Goal: Find specific page/section: Find specific page/section

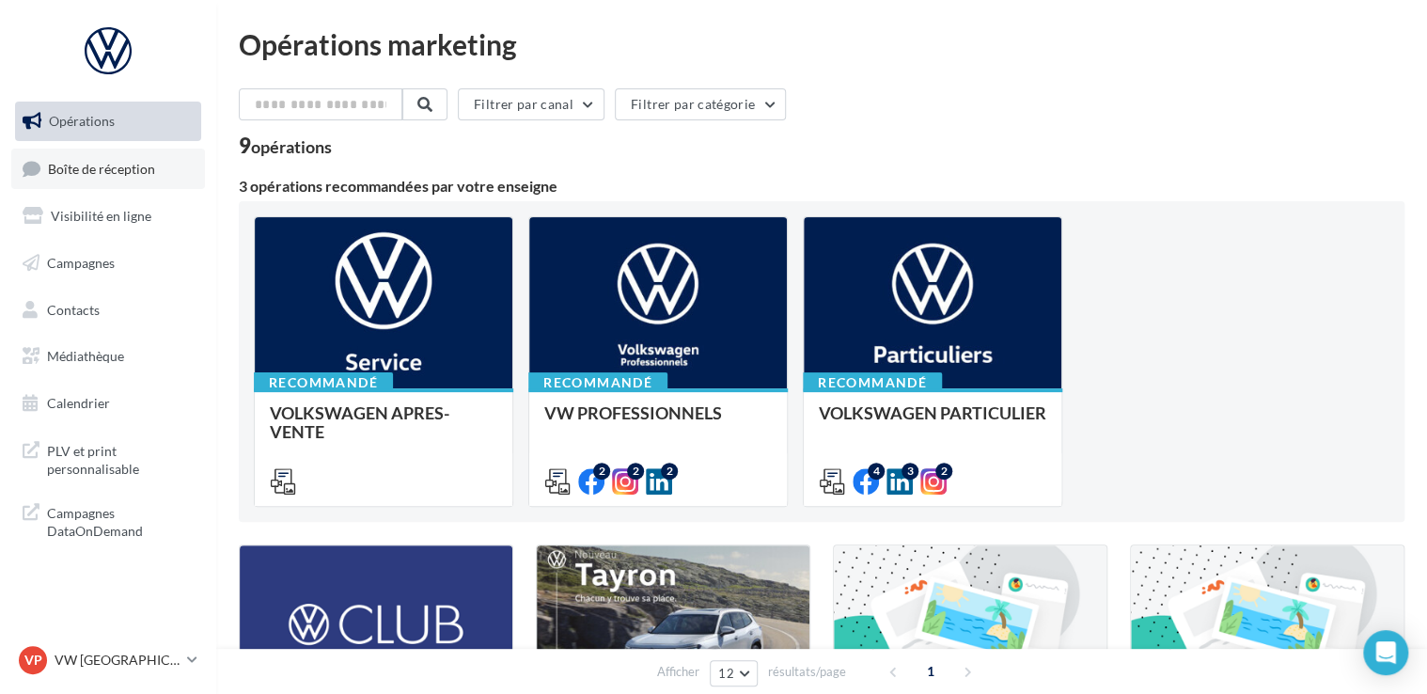
click at [145, 182] on link "Boîte de réception" at bounding box center [108, 169] width 194 height 40
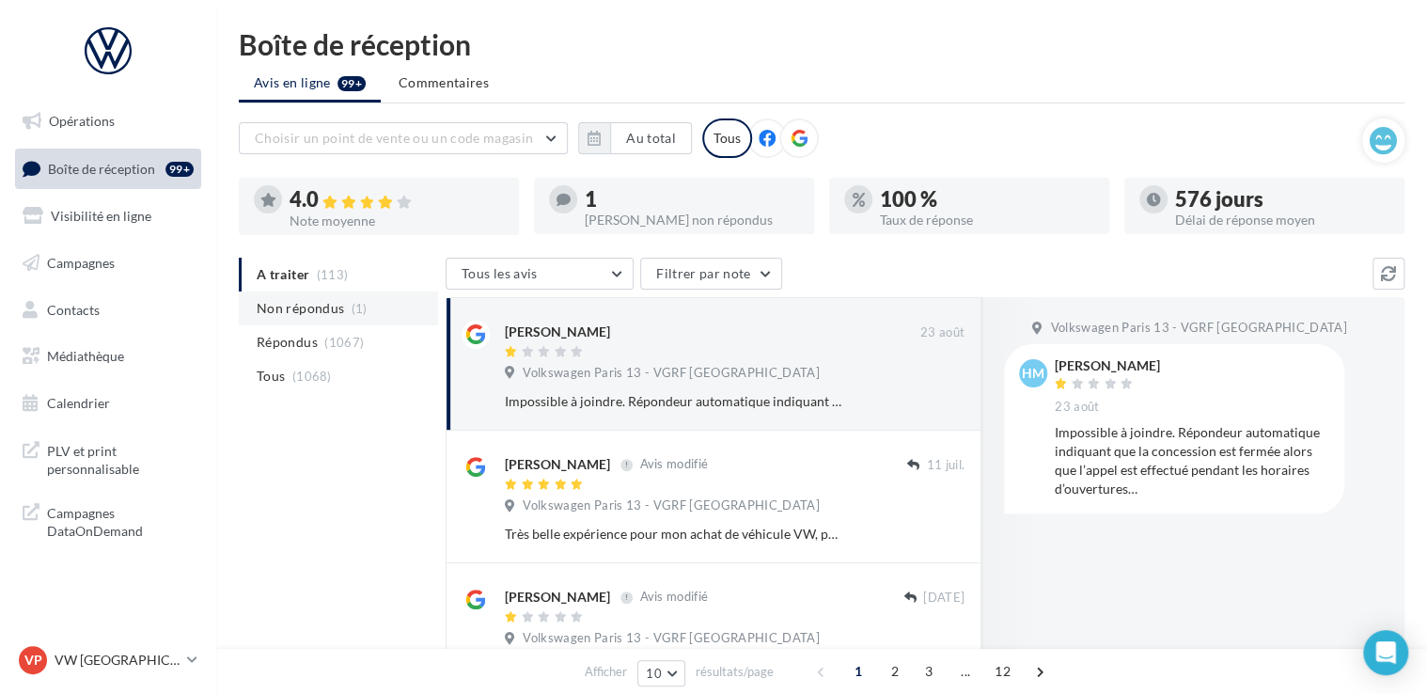
click at [354, 313] on span "(1)" at bounding box center [360, 308] width 16 height 15
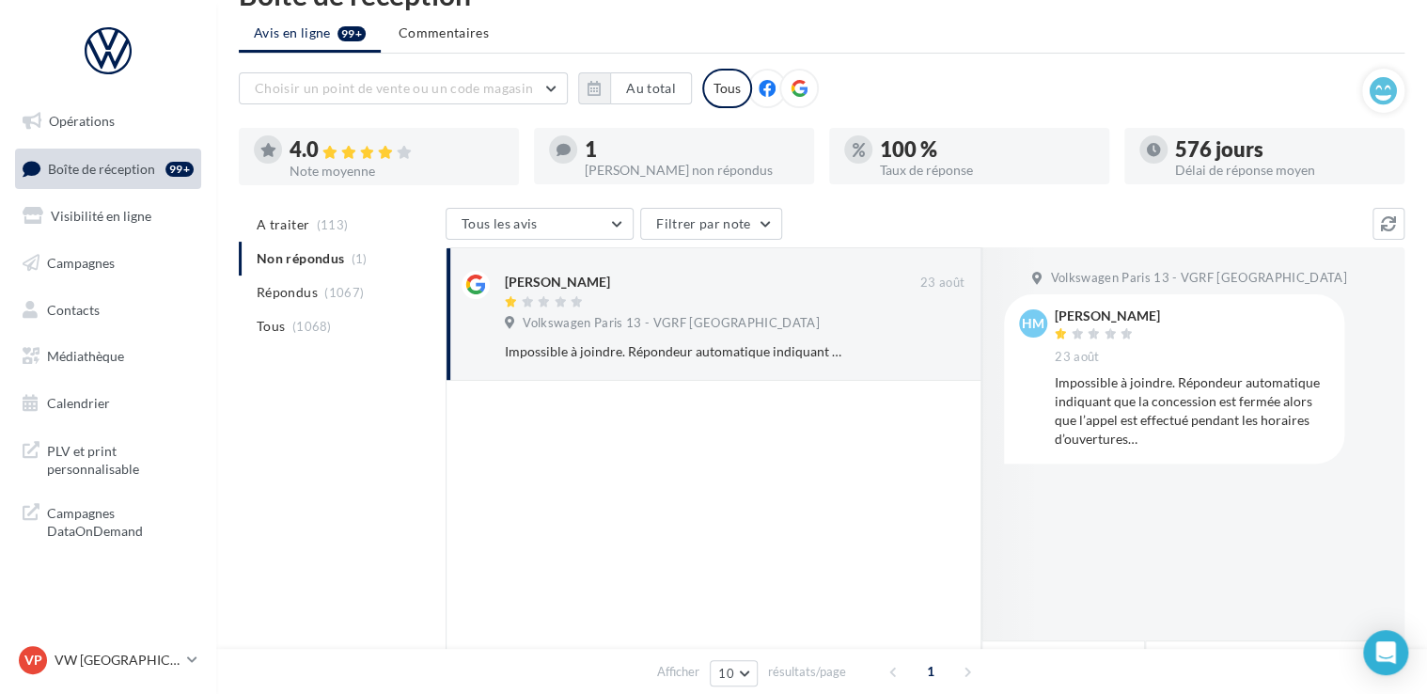
scroll to position [94, 0]
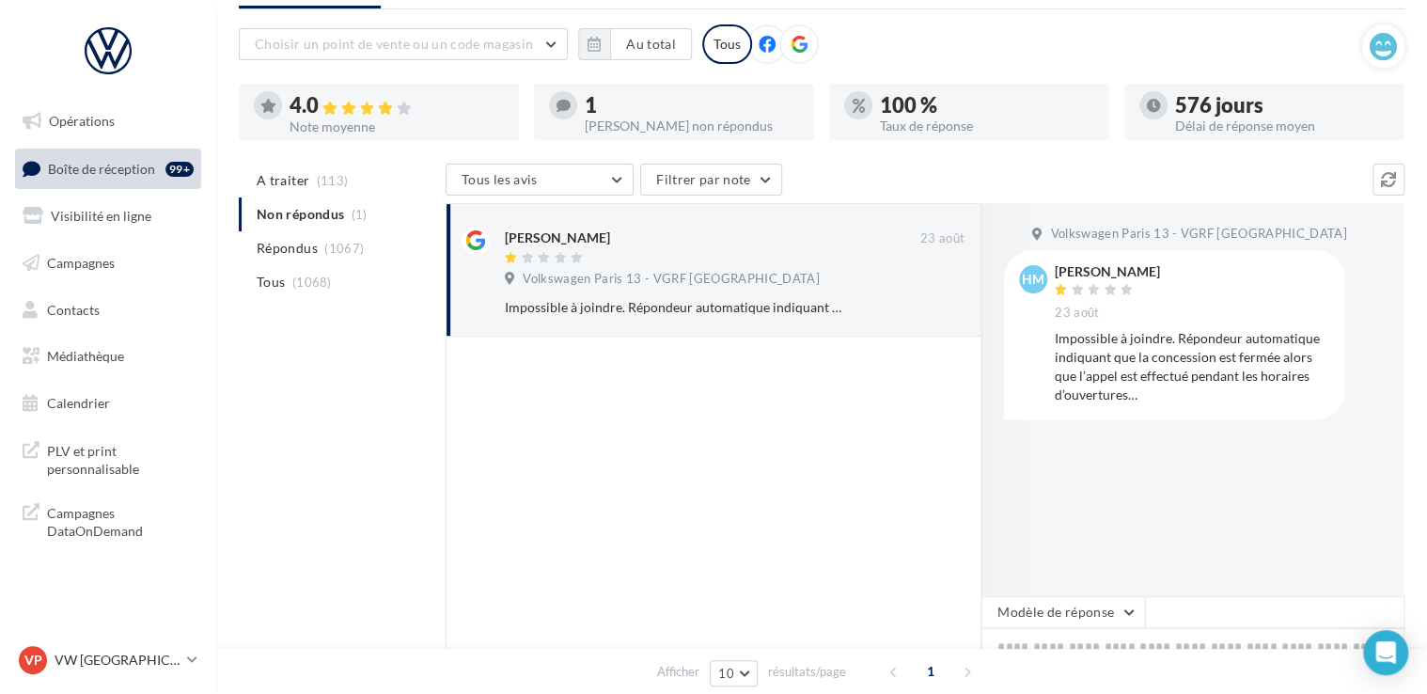
click at [181, 683] on div "VP VW PARIS 13 vw-par13-mon" at bounding box center [108, 668] width 216 height 52
click at [171, 673] on div "VP VW PARIS 13 vw-par13-mon" at bounding box center [99, 660] width 161 height 28
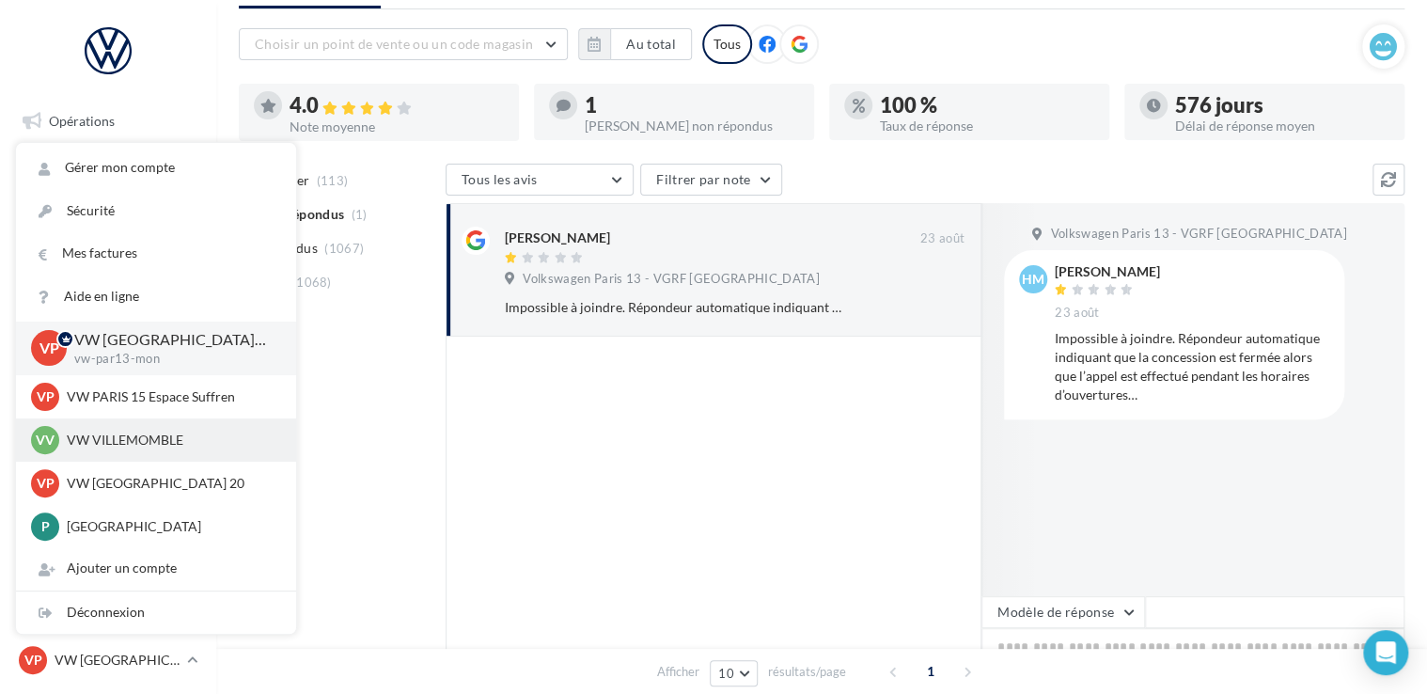
click at [161, 443] on p "VW VILLEMOMBLE" at bounding box center [170, 440] width 207 height 19
click at [165, 427] on div "VV VW VILLEMOMBLE vw-vil-mon" at bounding box center [156, 440] width 250 height 28
